Goal: Task Accomplishment & Management: Use online tool/utility

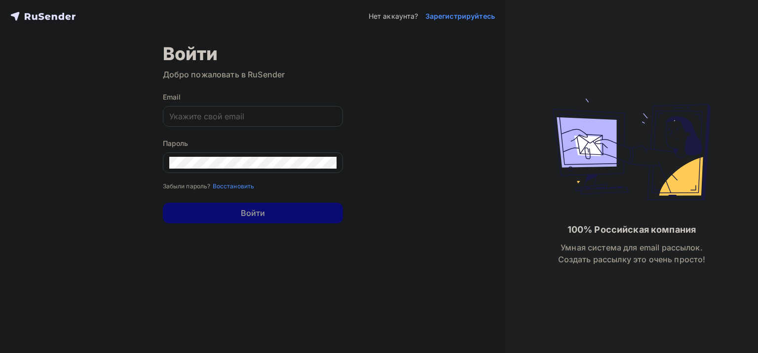
type input "[EMAIL_ADDRESS][DOMAIN_NAME]"
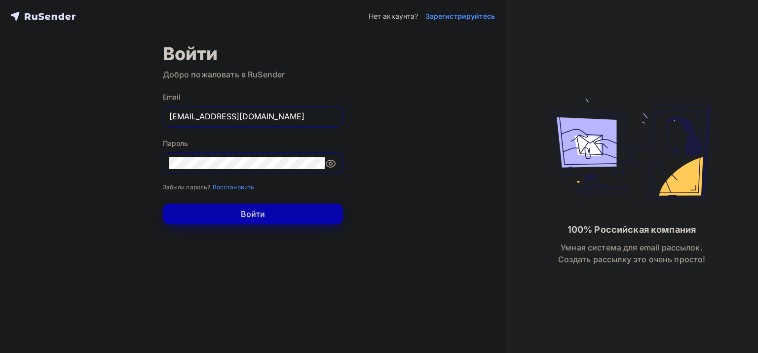
click at [222, 213] on button "Войти" at bounding box center [253, 214] width 180 height 21
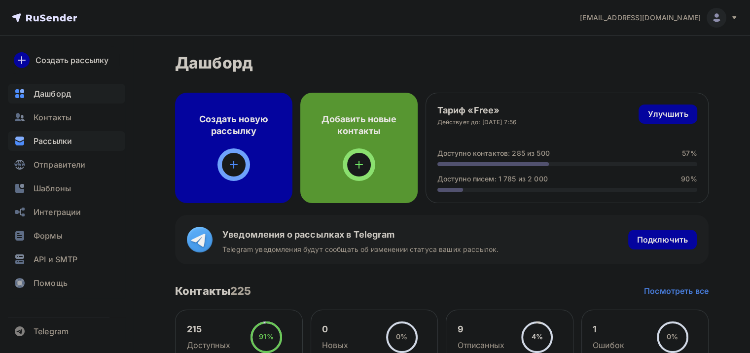
click at [64, 143] on span "Рассылки" at bounding box center [53, 141] width 38 height 12
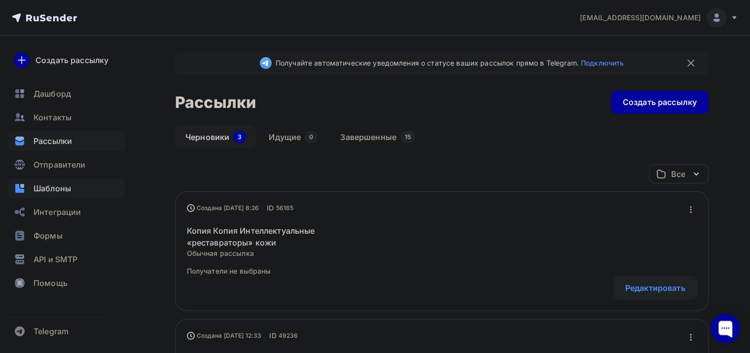
click at [61, 190] on span "Шаблоны" at bounding box center [52, 189] width 37 height 12
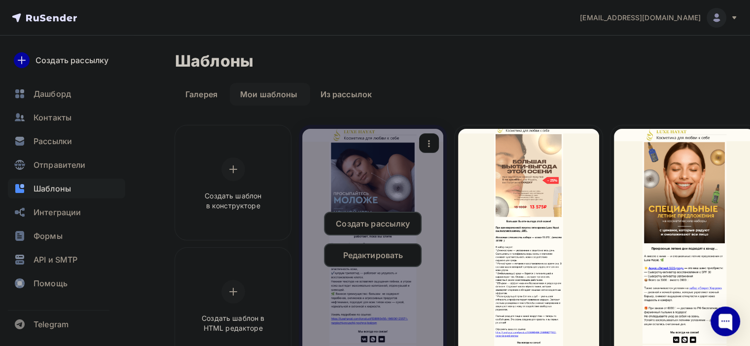
scroll to position [99, 0]
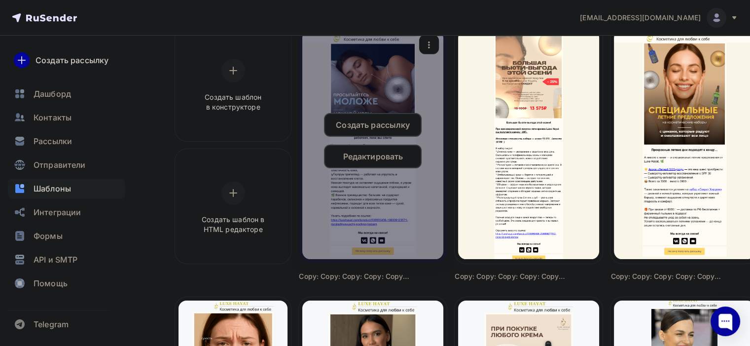
click at [433, 39] on icon "button" at bounding box center [429, 45] width 12 height 12
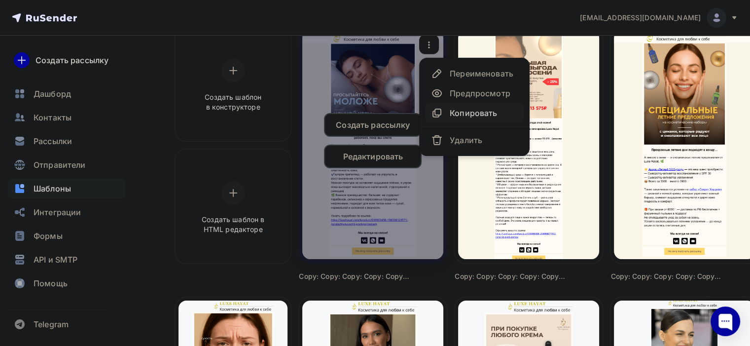
click at [459, 111] on div "Копировать" at bounding box center [473, 113] width 47 height 12
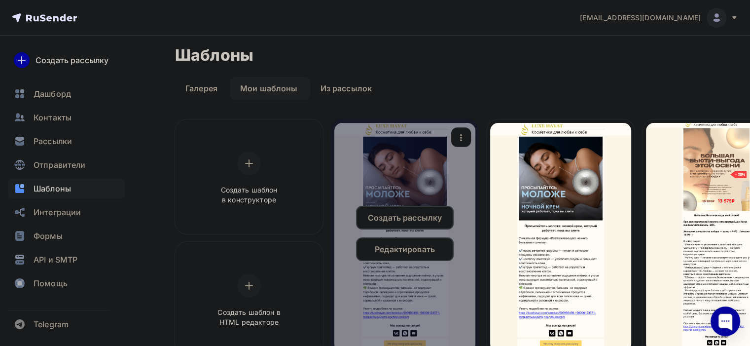
scroll to position [0, 0]
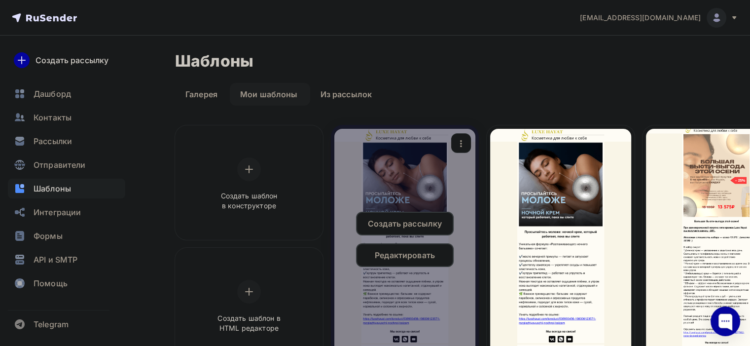
click at [409, 248] on div "Редактировать" at bounding box center [405, 255] width 98 height 24
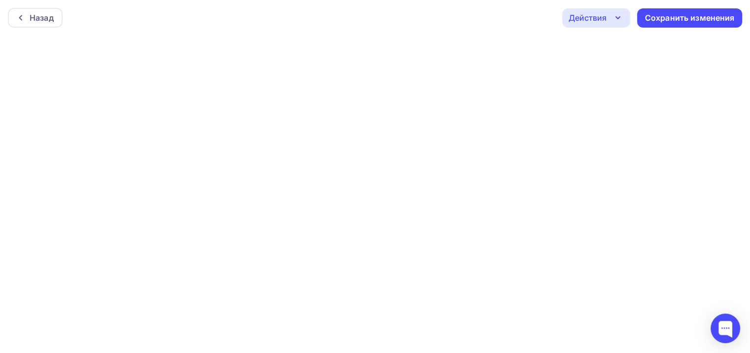
click at [606, 9] on div "Действия" at bounding box center [596, 17] width 68 height 19
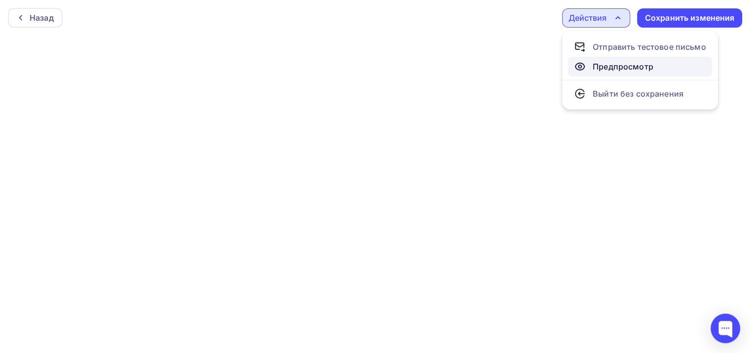
click at [614, 63] on div "Предпросмотр" at bounding box center [623, 67] width 61 height 12
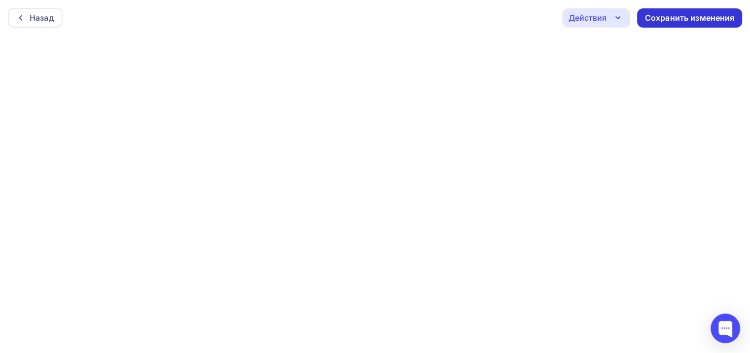
click at [657, 18] on div "Сохранить изменения" at bounding box center [690, 17] width 90 height 11
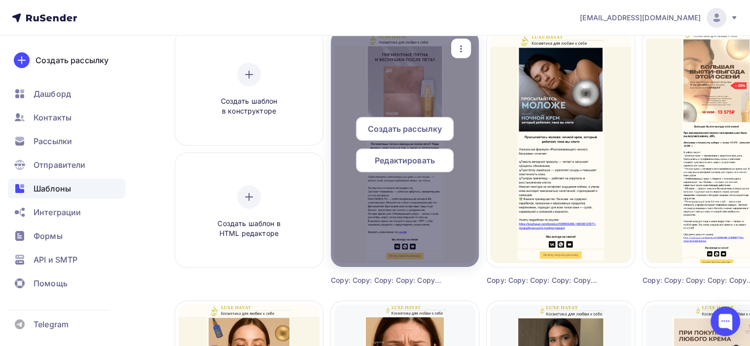
scroll to position [99, 0]
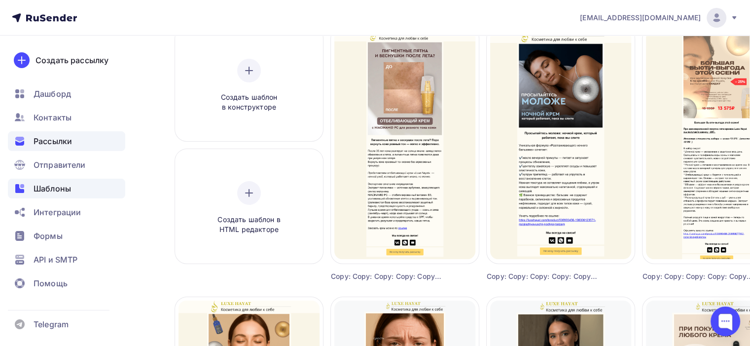
click at [76, 138] on div "Рассылки" at bounding box center [66, 141] width 117 height 20
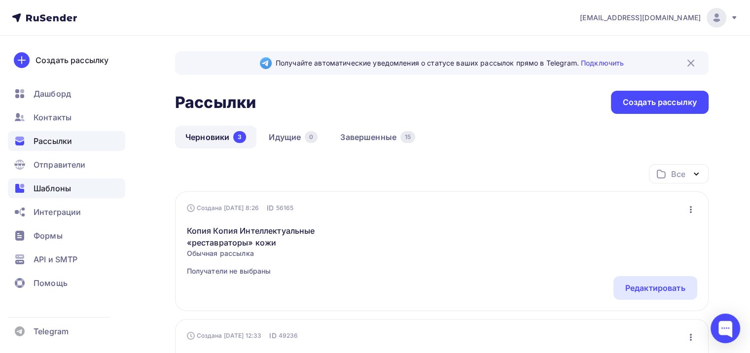
click at [53, 193] on span "Шаблоны" at bounding box center [52, 189] width 37 height 12
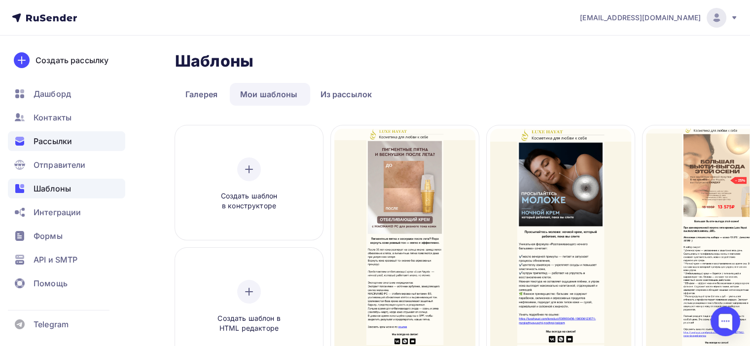
click at [47, 137] on span "Рассылки" at bounding box center [53, 141] width 38 height 12
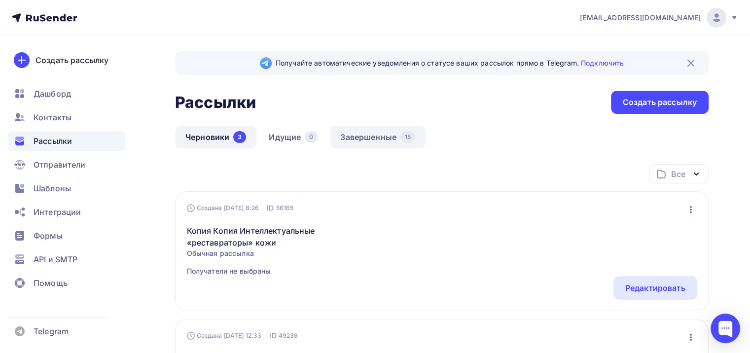
click at [372, 136] on link "Завершенные 15" at bounding box center [378, 137] width 96 height 23
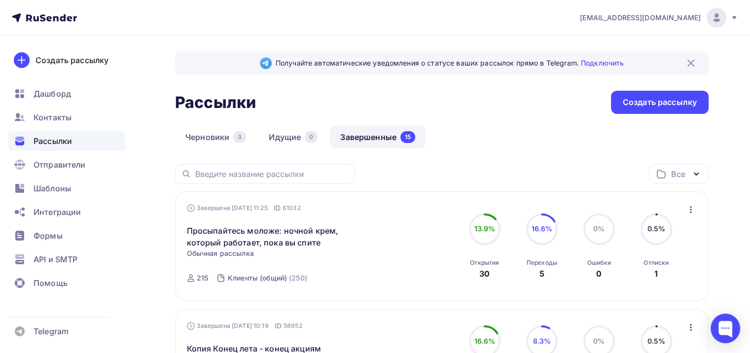
click at [690, 211] on icon "button" at bounding box center [691, 209] width 2 height 7
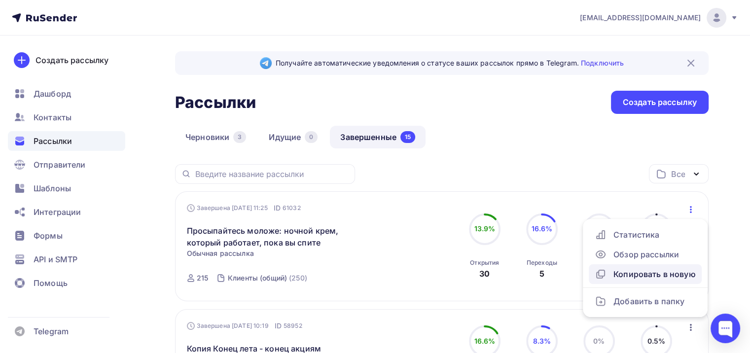
click at [666, 273] on div "Копировать в новую" at bounding box center [645, 274] width 101 height 12
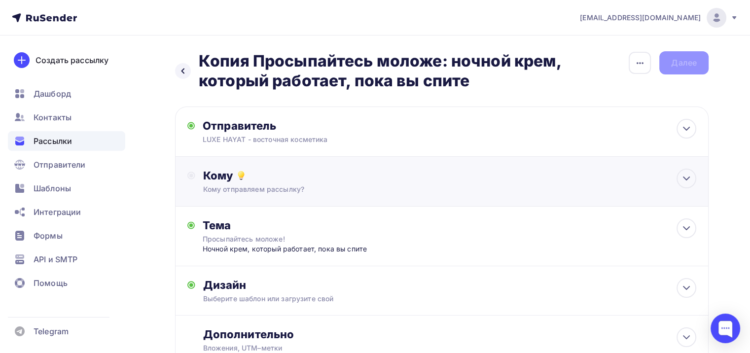
click at [308, 178] on div "Кому" at bounding box center [449, 176] width 493 height 14
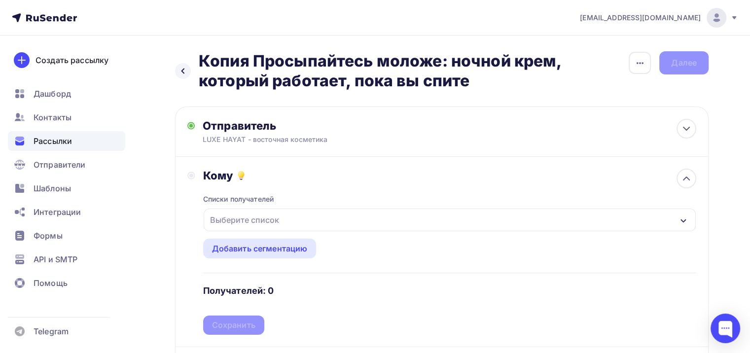
click at [286, 222] on div "Выберите список" at bounding box center [450, 220] width 492 height 23
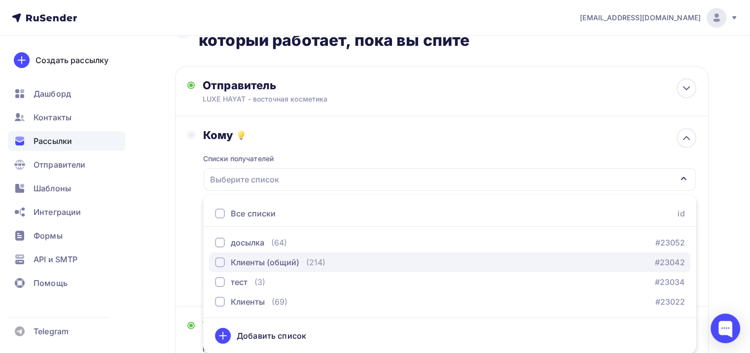
click at [220, 261] on div "button" at bounding box center [220, 263] width 10 height 10
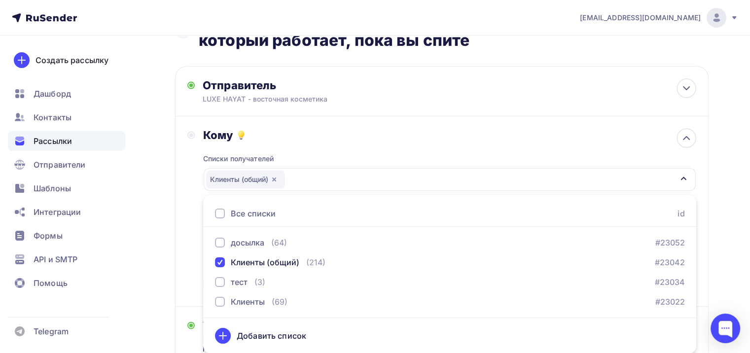
click at [189, 247] on div "Кому Списки получателей Клиенты (общий) Все списки id досылка (64) #23052 Клиен…" at bounding box center [441, 211] width 509 height 166
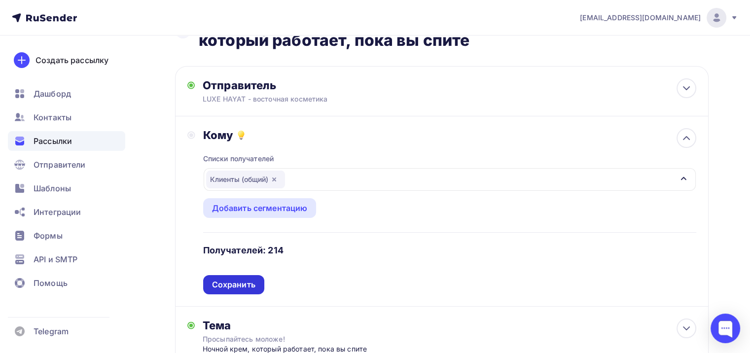
click at [255, 282] on div "Сохранить" at bounding box center [233, 284] width 61 height 19
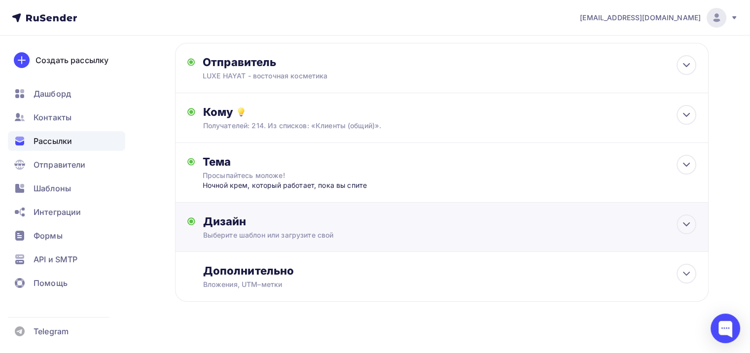
scroll to position [75, 0]
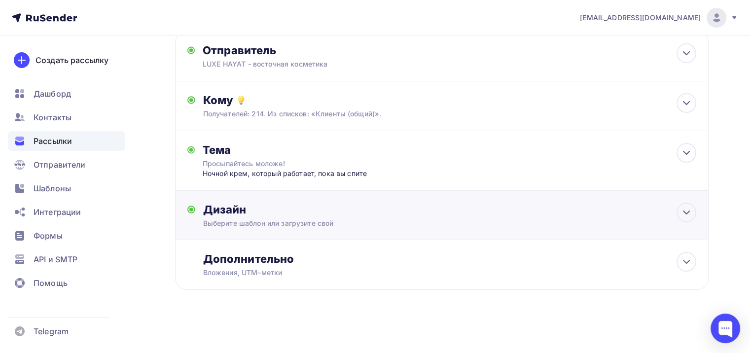
click at [286, 201] on div "Дизайн Выберите шаблон или загрузите свой Размер письма: 122 Kb Заменить шаблон…" at bounding box center [442, 215] width 534 height 49
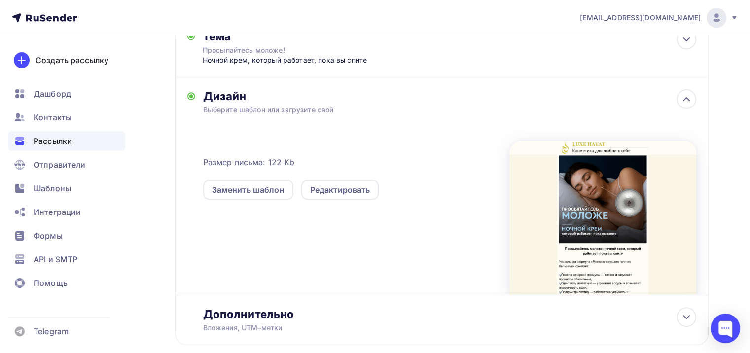
scroll to position [223, 0]
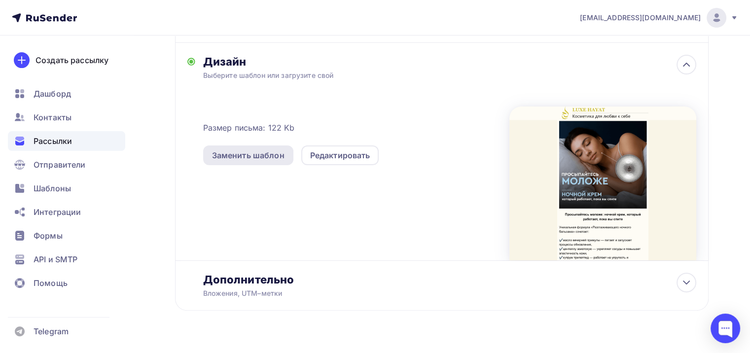
click at [288, 162] on div "Заменить шаблон" at bounding box center [248, 156] width 90 height 20
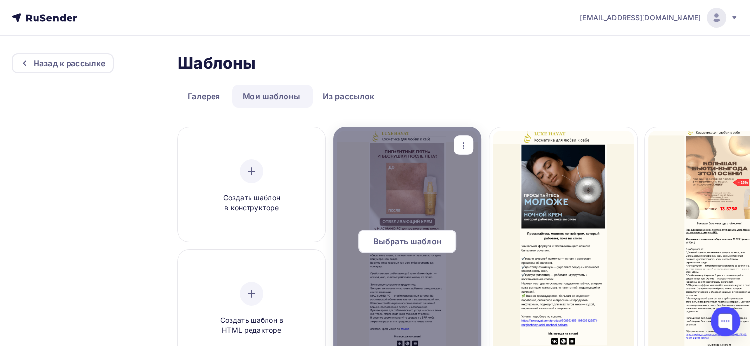
click at [409, 232] on div "Выбрать шаблон" at bounding box center [408, 241] width 98 height 24
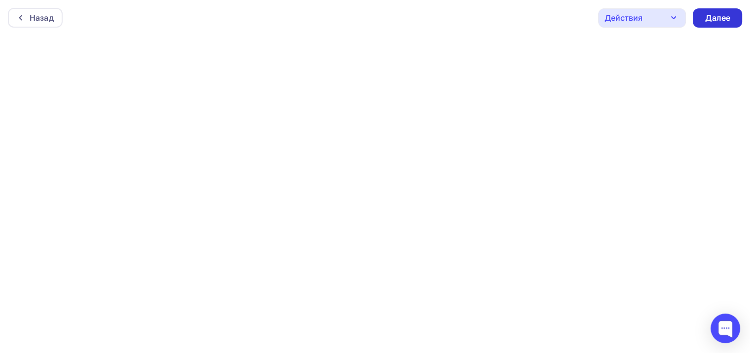
click at [736, 21] on div "Далее" at bounding box center [717, 17] width 49 height 19
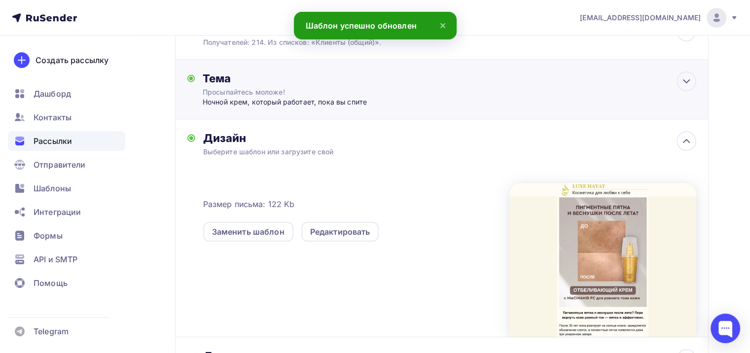
scroll to position [148, 0]
click at [318, 108] on div "Тема Просыпайтесь моложе! Ночной крем, который работает, пока вы спите Тема * П…" at bounding box center [442, 89] width 534 height 60
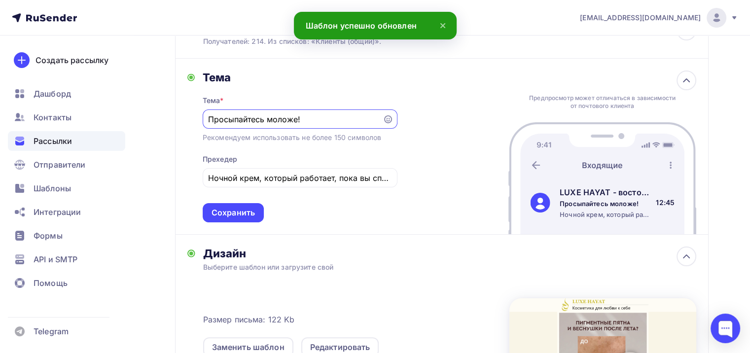
scroll to position [0, 0]
drag, startPoint x: 315, startPoint y: 112, endPoint x: 222, endPoint y: 115, distance: 92.8
click at [222, 115] on div "Просыпайтесь моложе!" at bounding box center [300, 119] width 195 height 19
click at [318, 117] on input "Просыпайтесь моложе!" at bounding box center [292, 120] width 169 height 12
drag, startPoint x: 331, startPoint y: 121, endPoint x: 210, endPoint y: 120, distance: 121.4
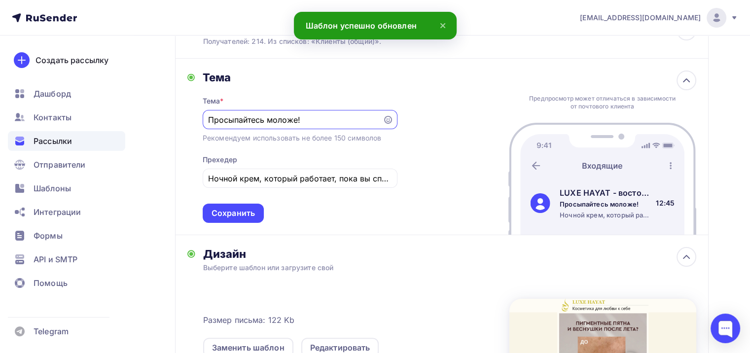
click at [210, 120] on input "Просыпайтесь моложе!" at bounding box center [292, 120] width 169 height 12
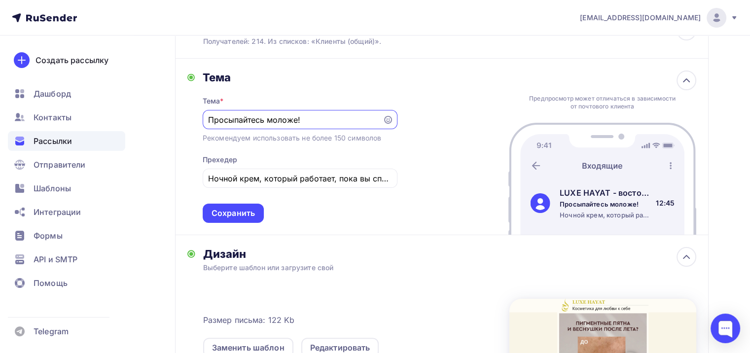
paste input "игментные пятна и веснушки после лета?"
drag, startPoint x: 283, startPoint y: 120, endPoint x: 329, endPoint y: 119, distance: 45.9
click at [329, 119] on input "Пигментные пятна и веснушки после лета?" at bounding box center [292, 120] width 169 height 12
type input "Пигментные пятна после лета?"
click at [294, 175] on input "Ночной крем, который работает, пока вы спите" at bounding box center [300, 179] width 184 height 12
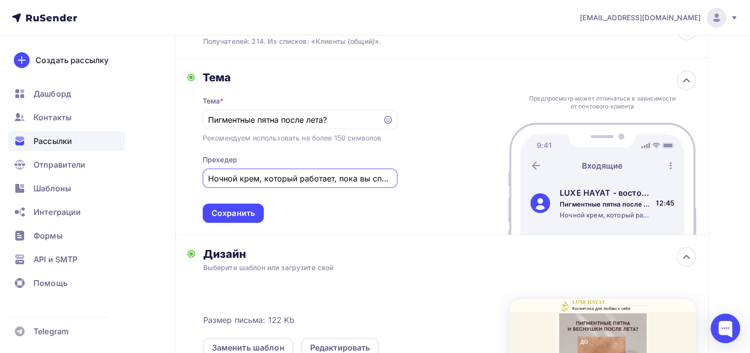
click at [294, 175] on input "Ночной крем, который работает, пока вы спите" at bounding box center [300, 179] width 184 height 12
paste input "ора вернуть коже ровный тон"
type input "Пора вернуть коже ровный тон!"
click at [243, 214] on div "Сохранить" at bounding box center [233, 213] width 43 height 11
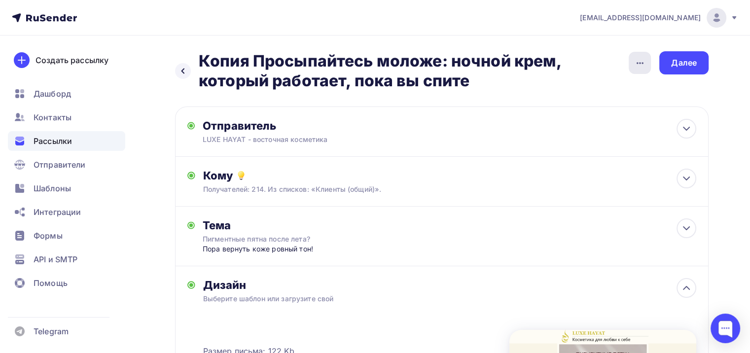
click at [643, 63] on icon "button" at bounding box center [640, 63] width 7 height 2
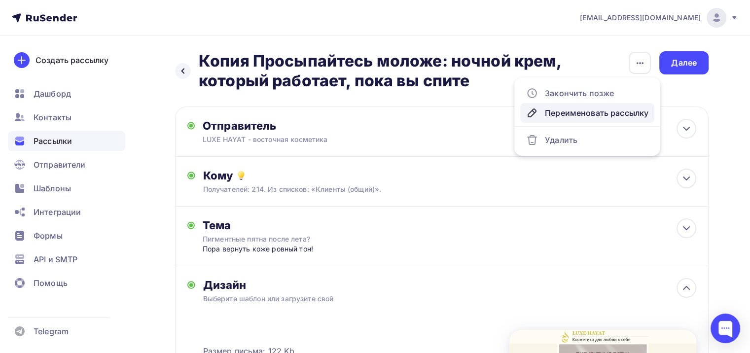
click at [614, 109] on div "Переименовать рассылку" at bounding box center [587, 113] width 122 height 12
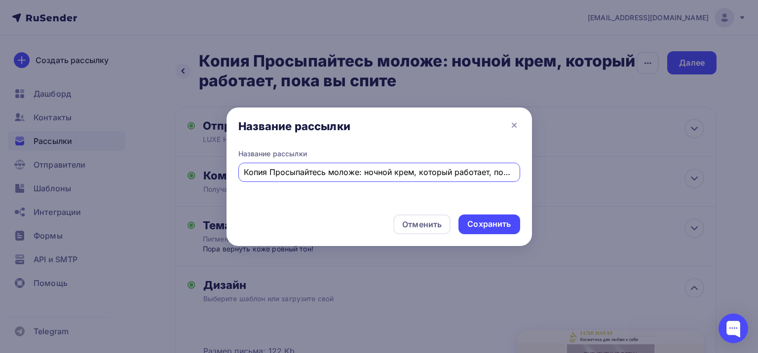
scroll to position [0, 32]
paste input "ора вернуть коже ровный тон"
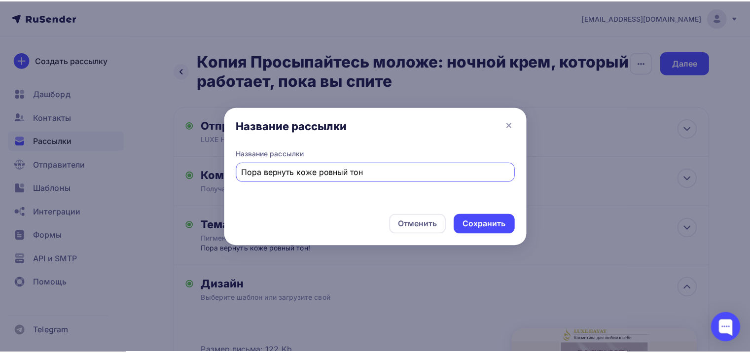
scroll to position [0, 0]
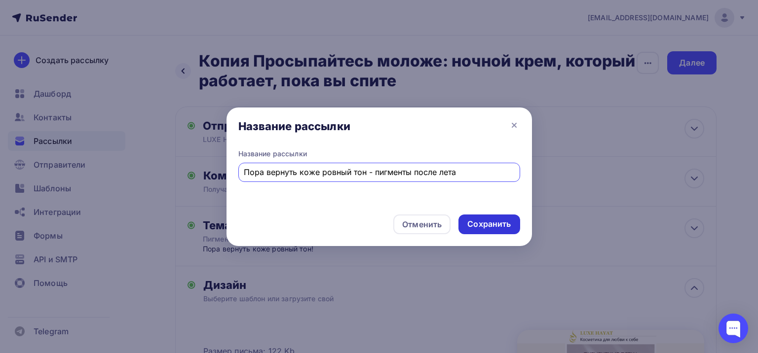
type input "Пора вернуть коже ровный тон - пигменты после лета"
click at [483, 226] on div "Сохранить" at bounding box center [488, 224] width 43 height 11
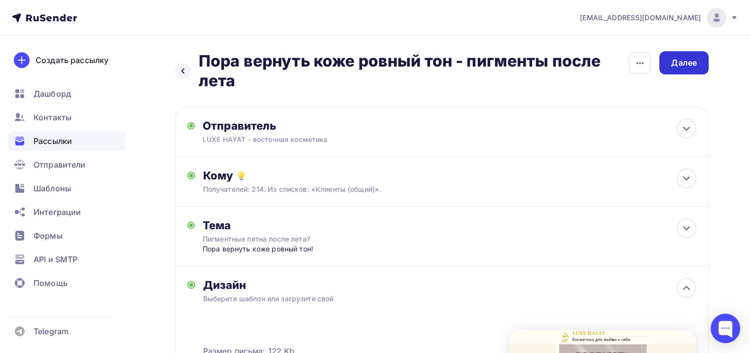
click at [697, 73] on div "Далее" at bounding box center [684, 62] width 49 height 23
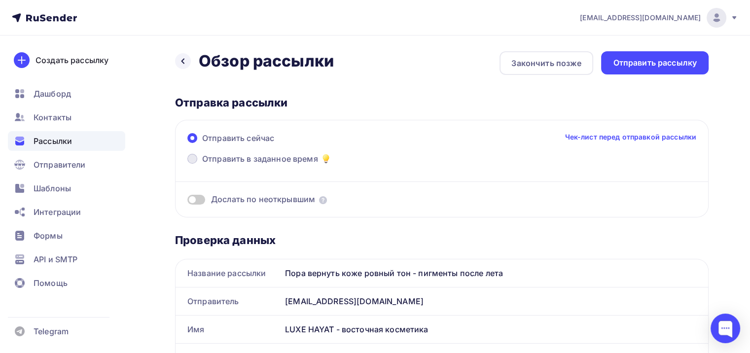
click at [263, 154] on span "Отправить в заданное время" at bounding box center [260, 159] width 116 height 12
click at [202, 165] on input "Отправить в заданное время" at bounding box center [202, 165] width 0 height 0
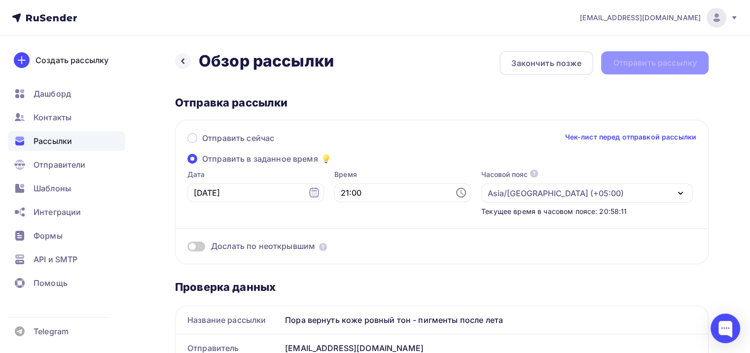
click at [308, 199] on div "Дата [DATE] 21:00 Часовой пояс По умолчанию используется часовой пояс из настро…" at bounding box center [437, 193] width 513 height 47
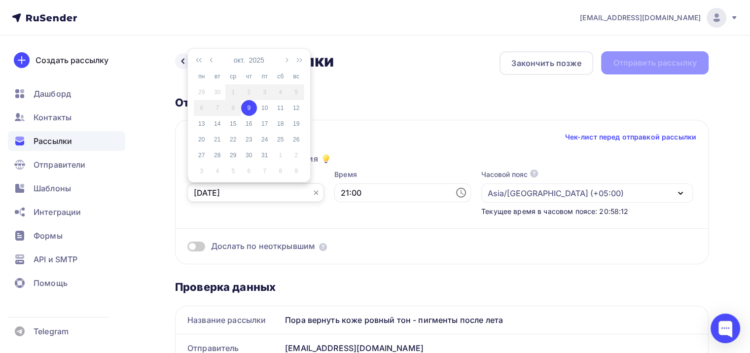
click at [304, 195] on input "[DATE]" at bounding box center [255, 193] width 137 height 19
click at [265, 106] on div "10" at bounding box center [265, 108] width 16 height 9
type input "[DATE]"
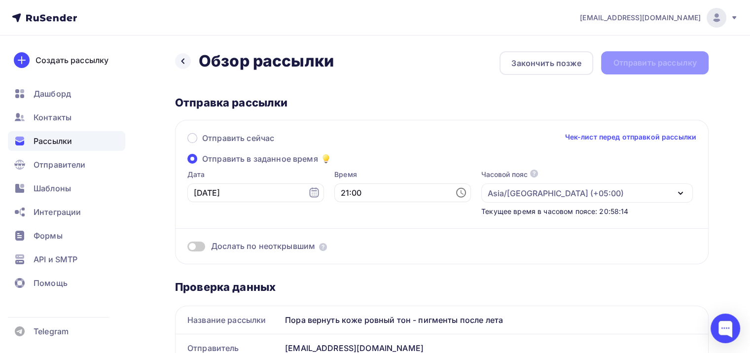
click at [455, 195] on icon at bounding box center [461, 193] width 12 height 12
click at [355, 138] on li "10" at bounding box center [355, 139] width 51 height 16
type input "10:00"
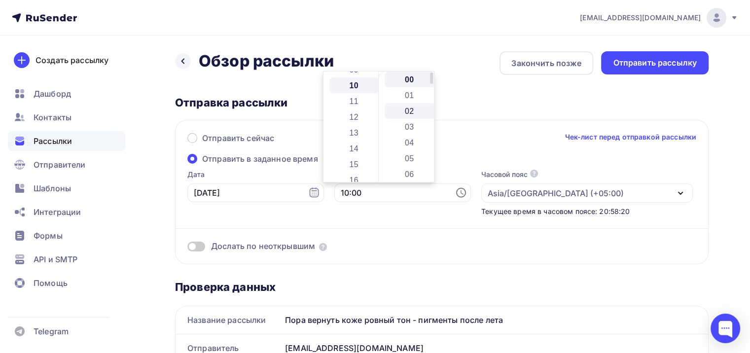
scroll to position [158, 0]
click at [420, 81] on li "00" at bounding box center [410, 80] width 51 height 16
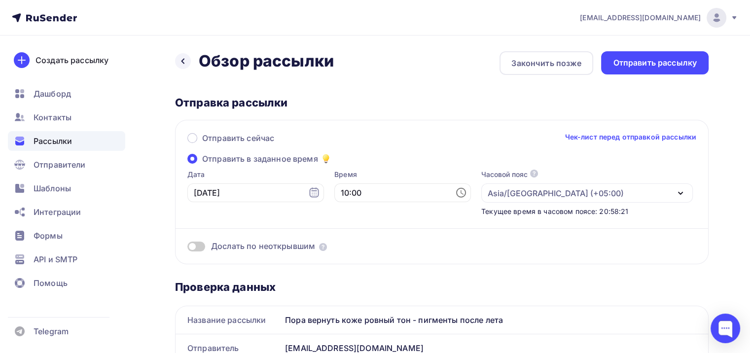
click at [478, 97] on div "Отправка рассылки" at bounding box center [442, 103] width 534 height 14
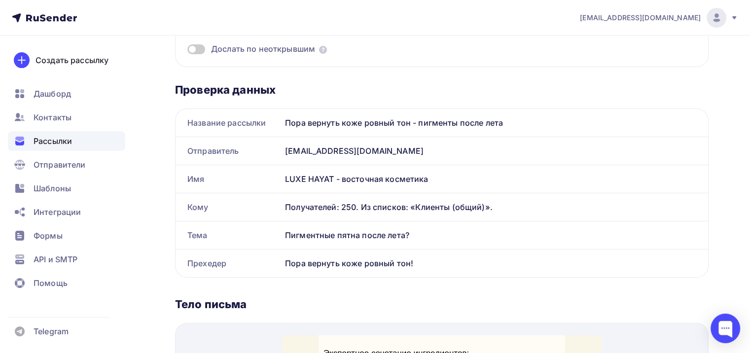
scroll to position [0, 0]
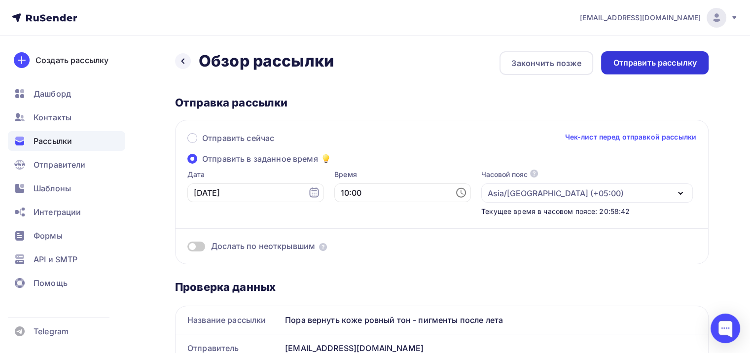
click at [662, 69] on div "Отправить рассылку" at bounding box center [655, 62] width 108 height 23
